Goal: Navigation & Orientation: Go to known website

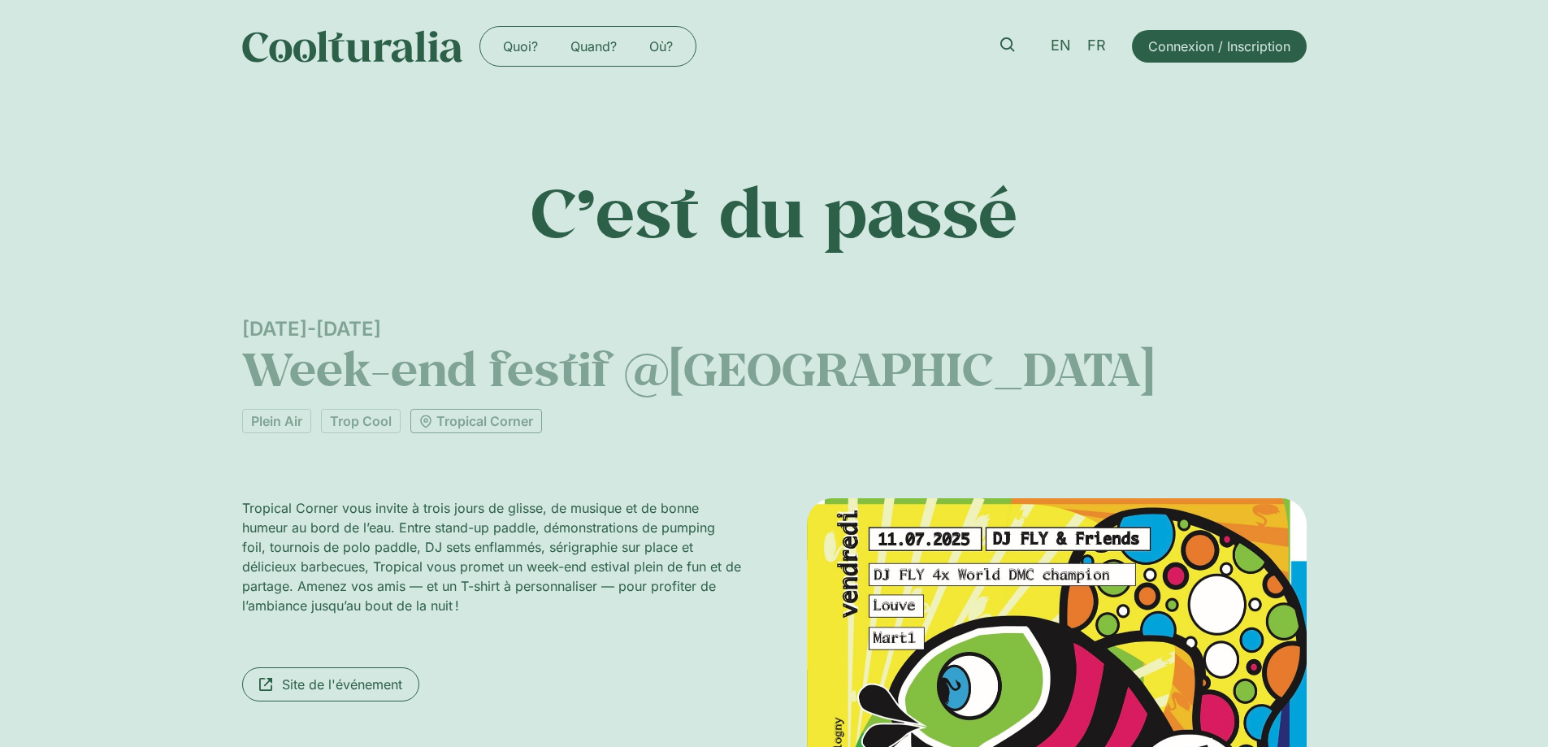
click at [485, 425] on link "Tropical Corner" at bounding box center [476, 421] width 132 height 24
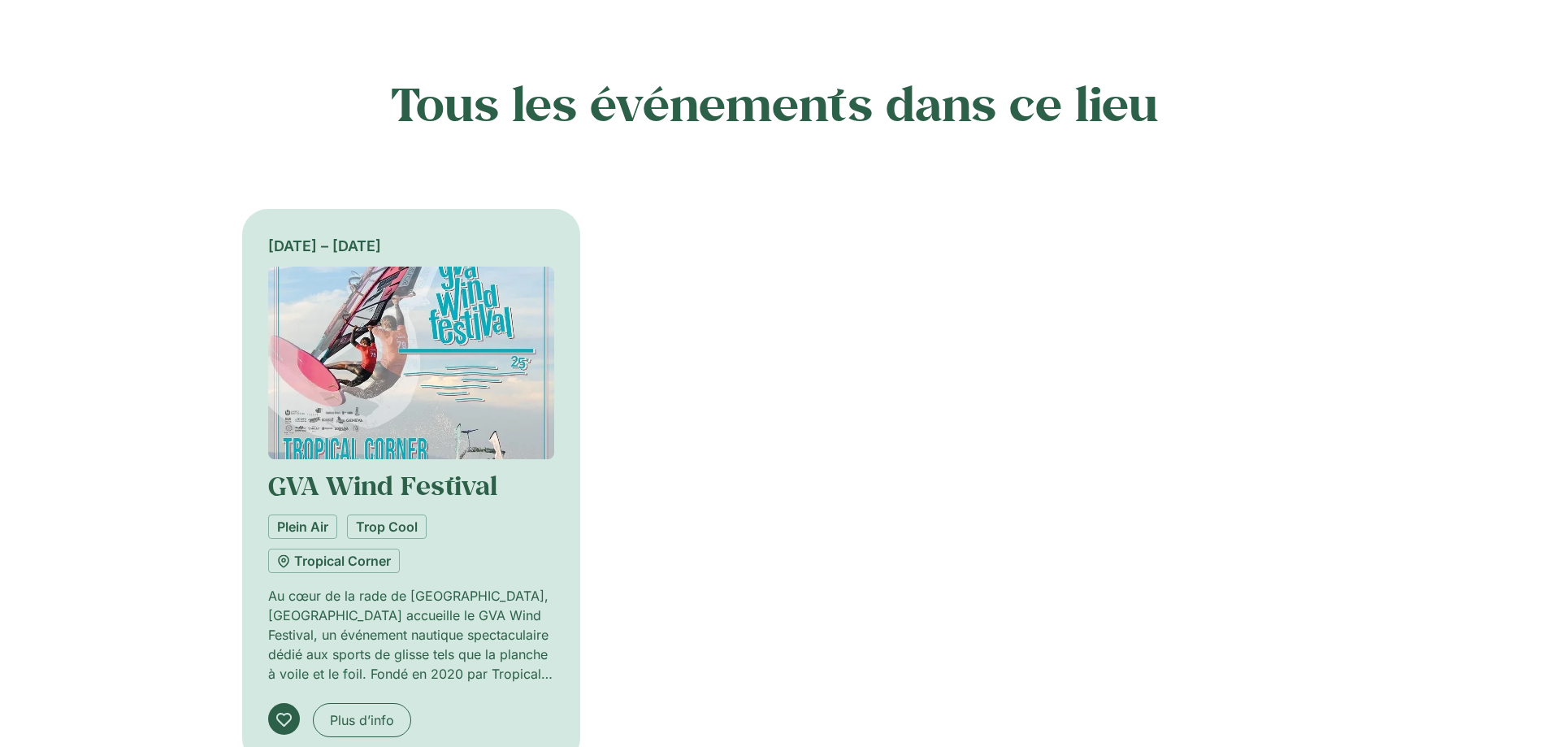
scroll to position [894, 0]
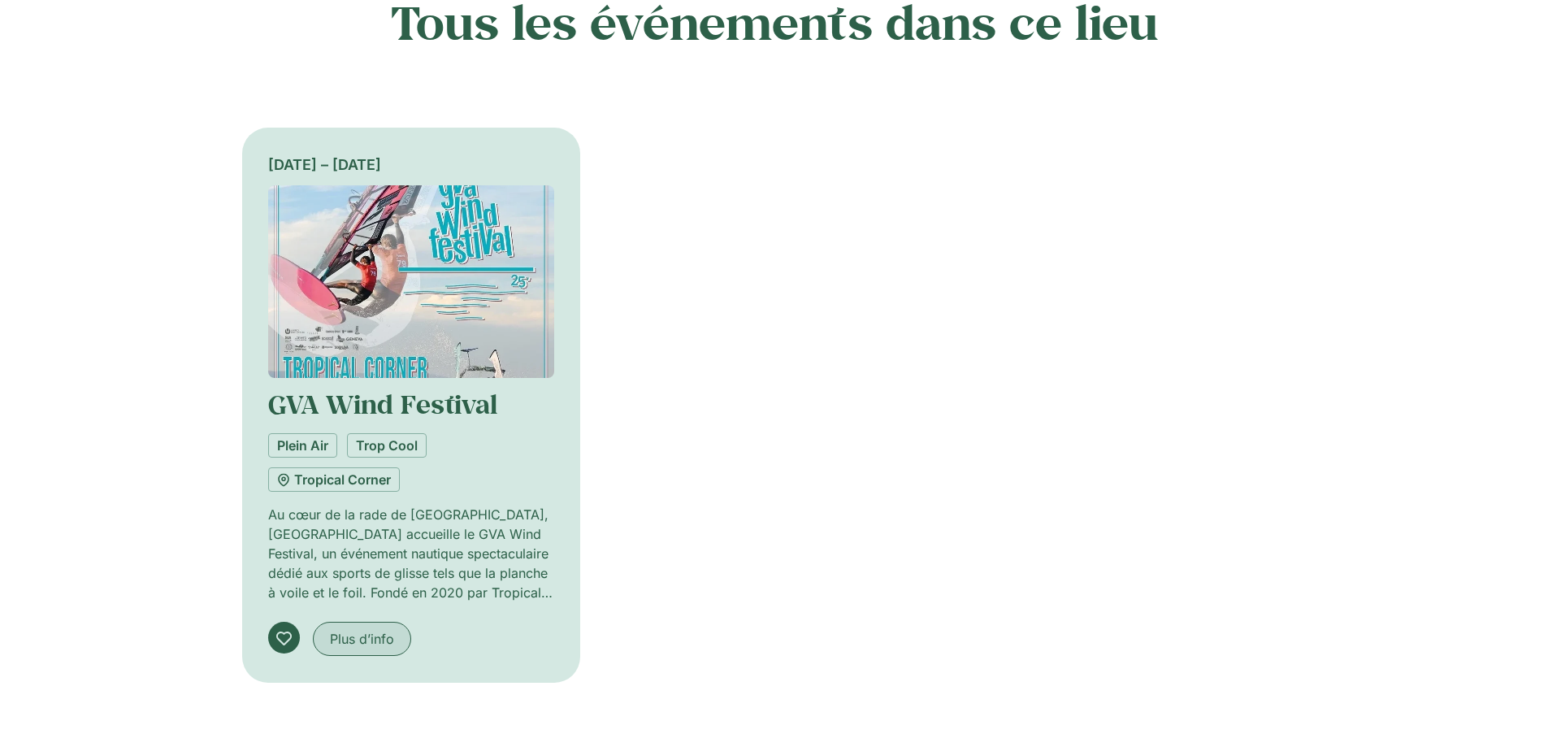
click at [376, 641] on span "Plus d’info" at bounding box center [362, 639] width 64 height 20
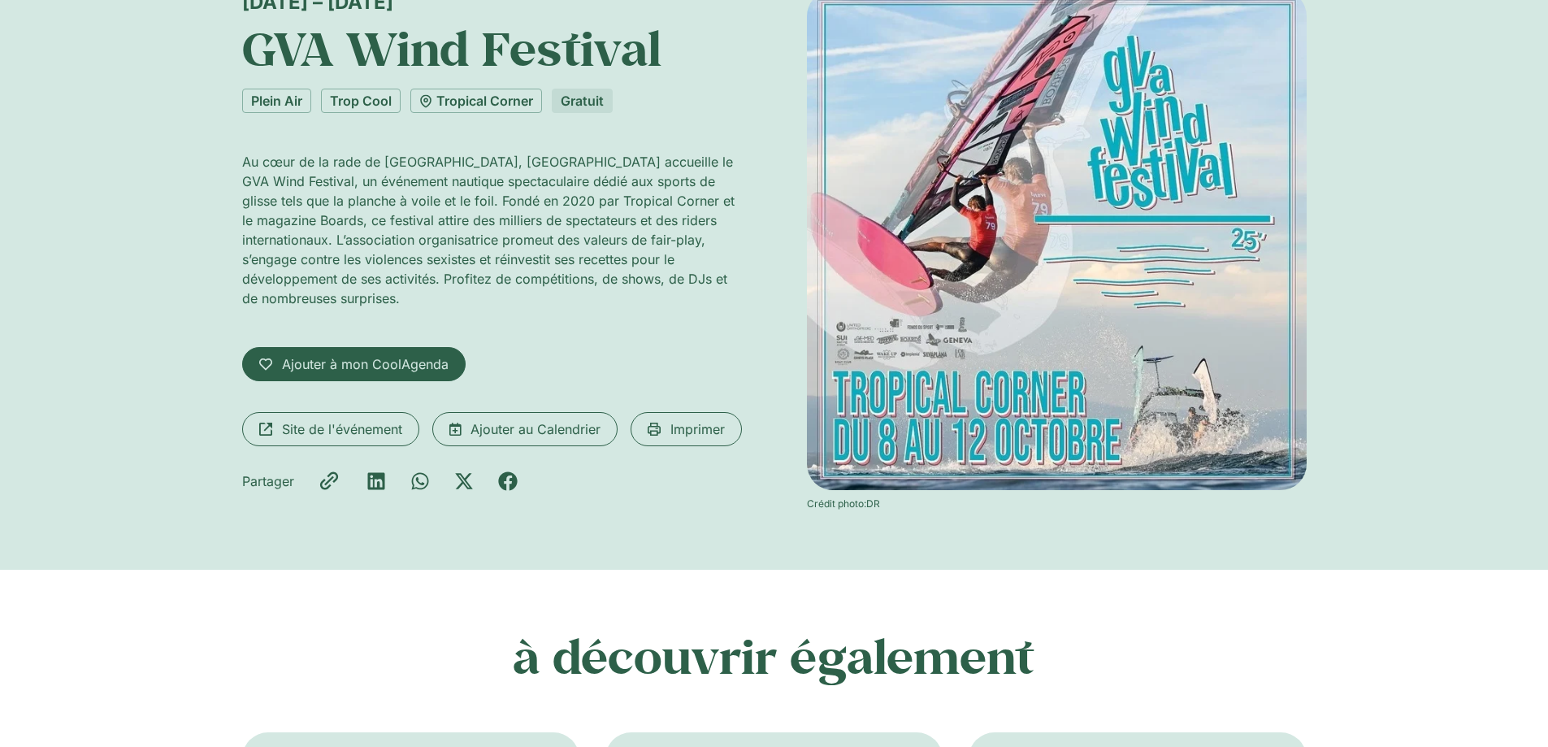
scroll to position [163, 0]
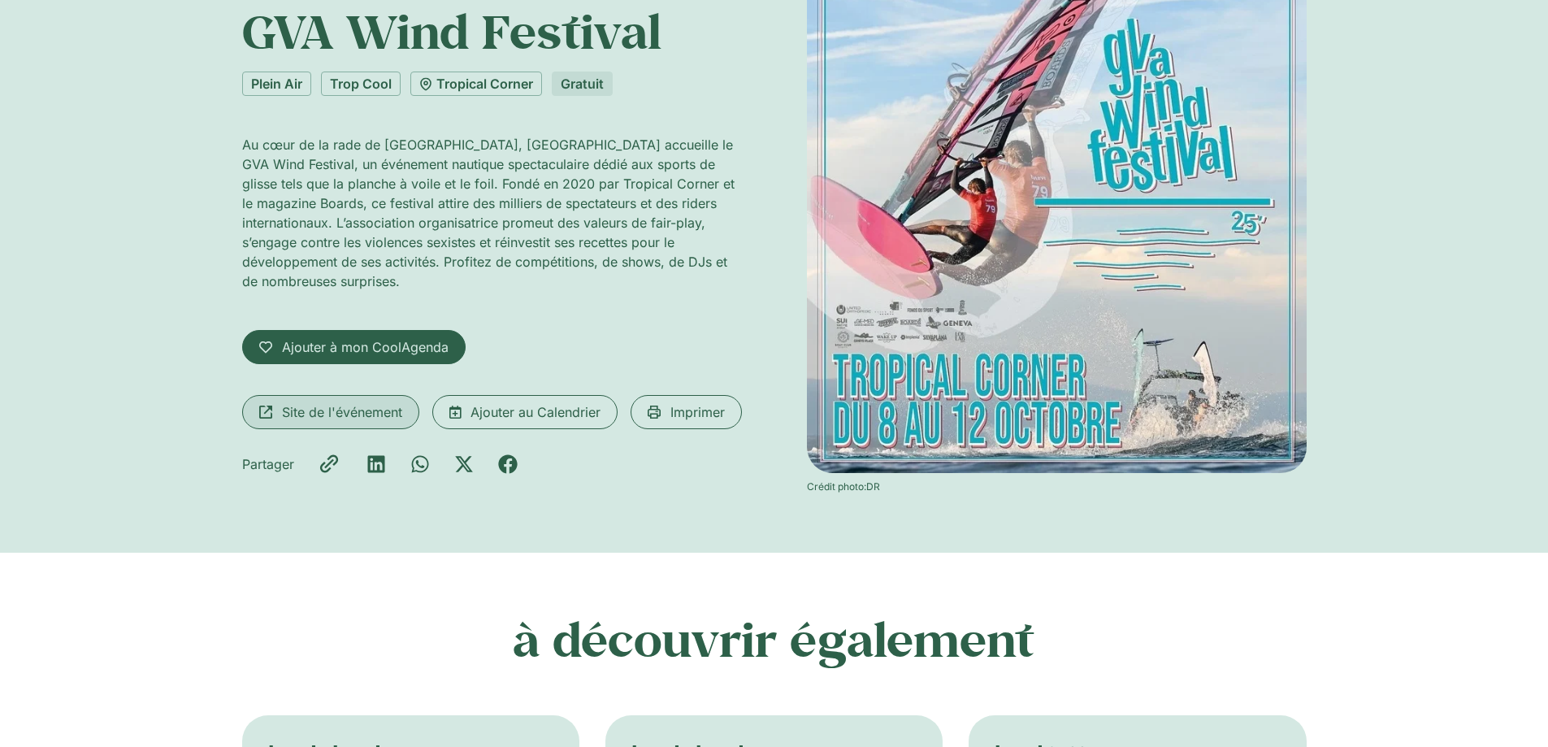
click at [341, 411] on span "Site de l'événement" at bounding box center [342, 412] width 120 height 20
click at [333, 409] on span "Site de l'événement" at bounding box center [342, 412] width 120 height 20
